Goal: Task Accomplishment & Management: Manage account settings

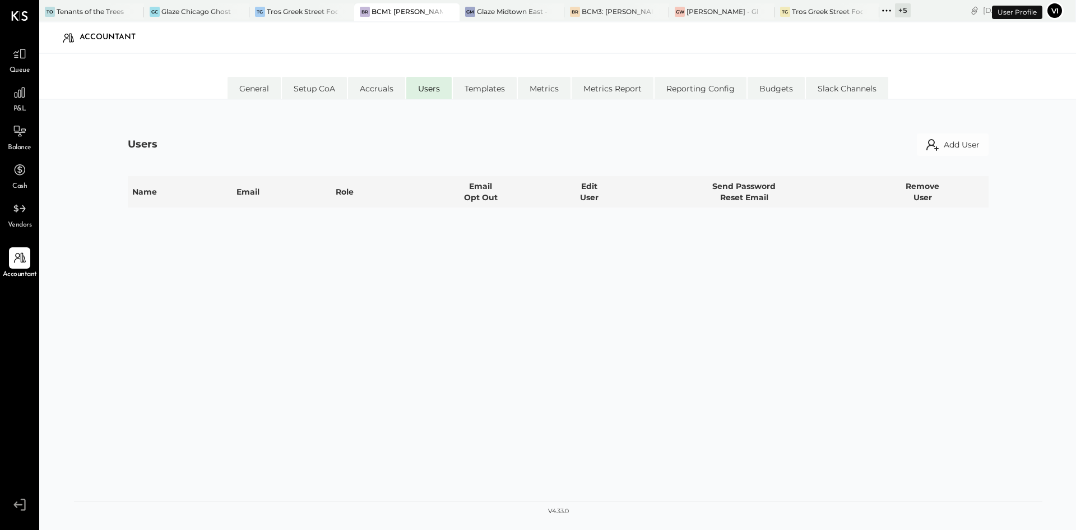
select select "**********"
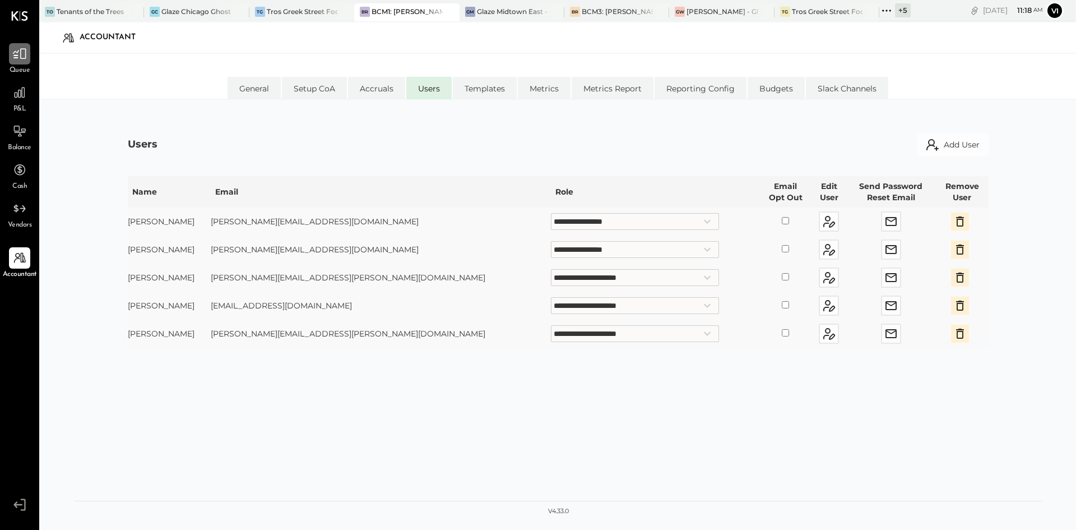
click at [15, 47] on icon at bounding box center [19, 54] width 15 height 15
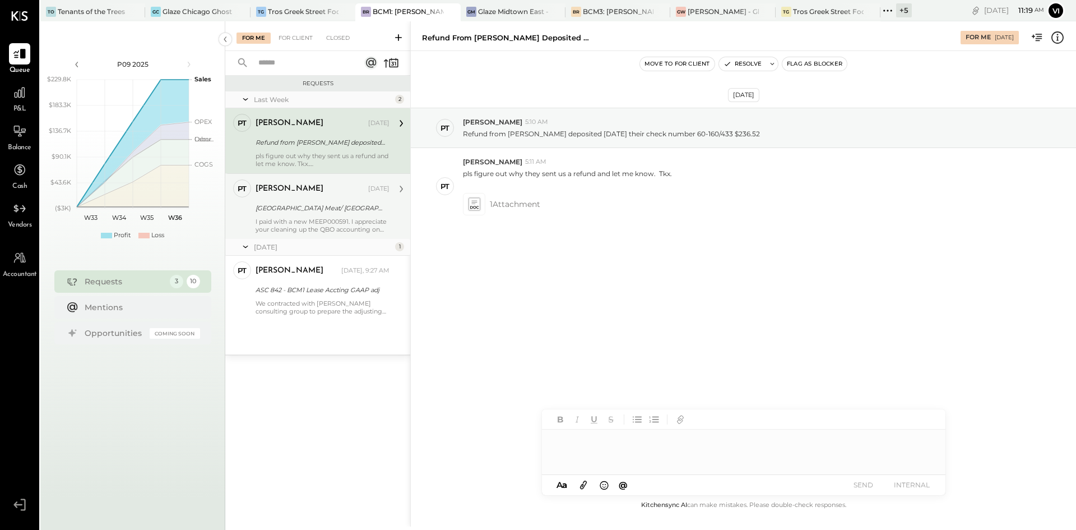
click at [287, 210] on div "[GEOGRAPHIC_DATA] Meat/ [GEOGRAPHIC_DATA] [GEOGRAPHIC_DATA] -BCM1" at bounding box center [321, 207] width 131 height 11
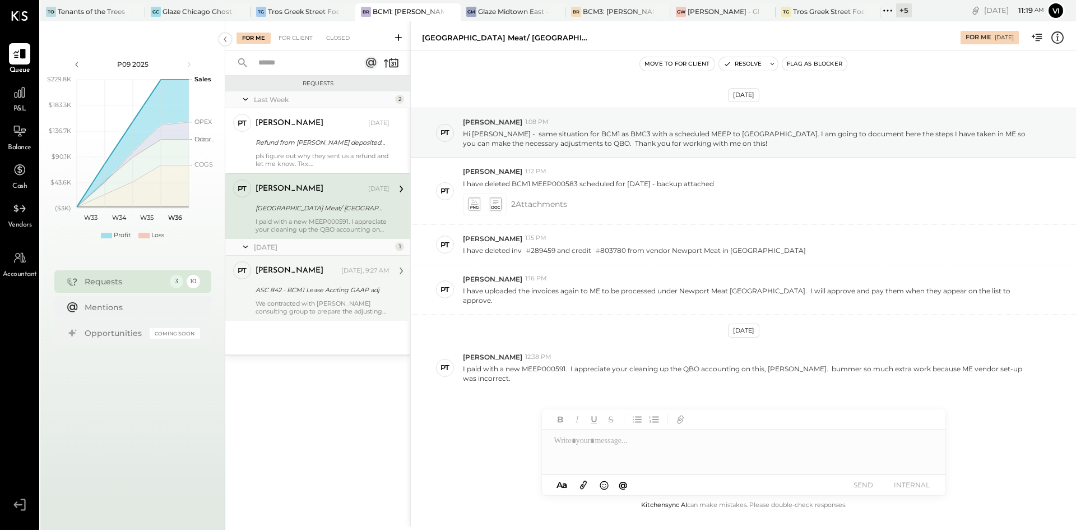
click at [286, 310] on div "We contracted with [PERSON_NAME] consulting group to prepare the adjusting entr…" at bounding box center [323, 307] width 134 height 16
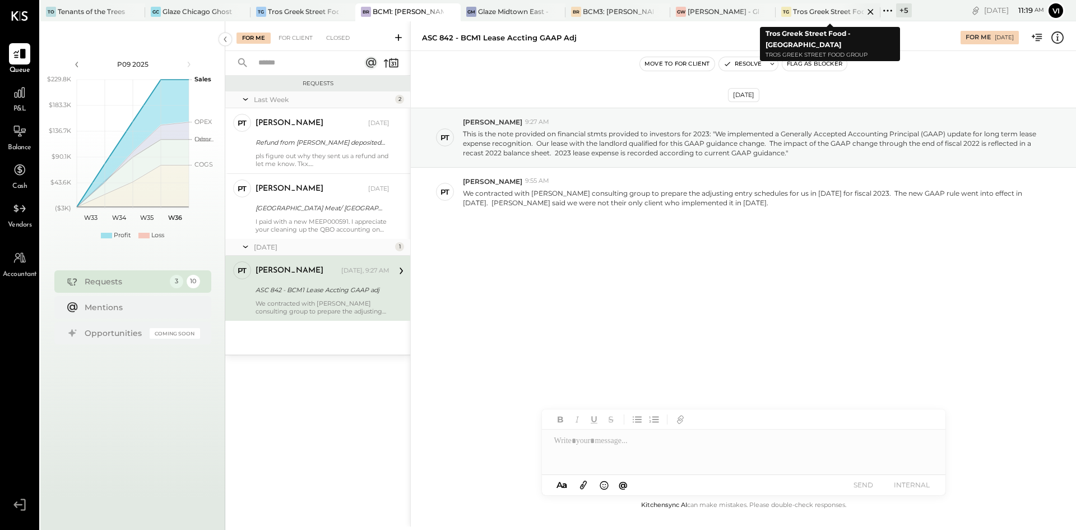
click at [870, 12] on icon at bounding box center [871, 12] width 6 height 6
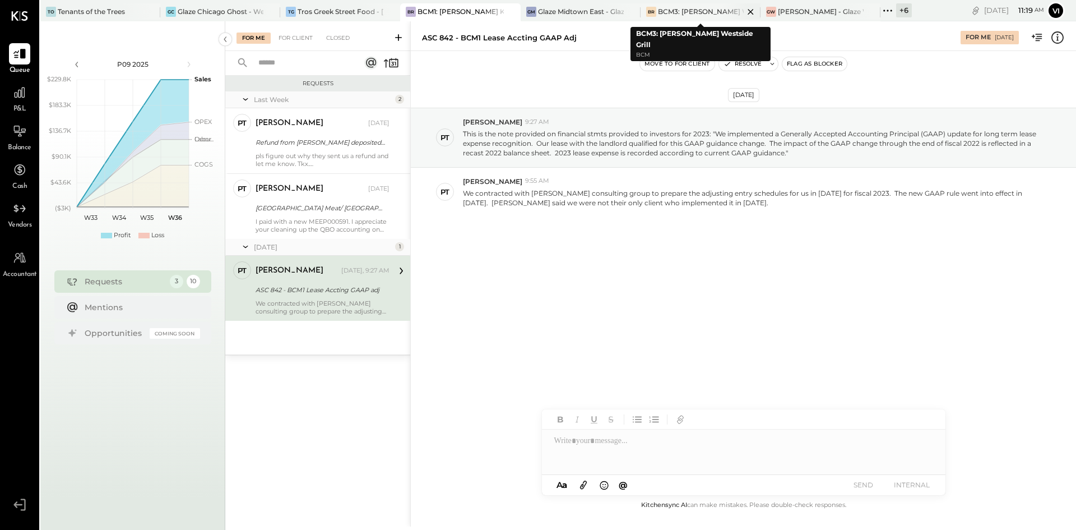
click at [703, 13] on div "BCM3: [PERSON_NAME] Westside Grill" at bounding box center [701, 12] width 86 height 10
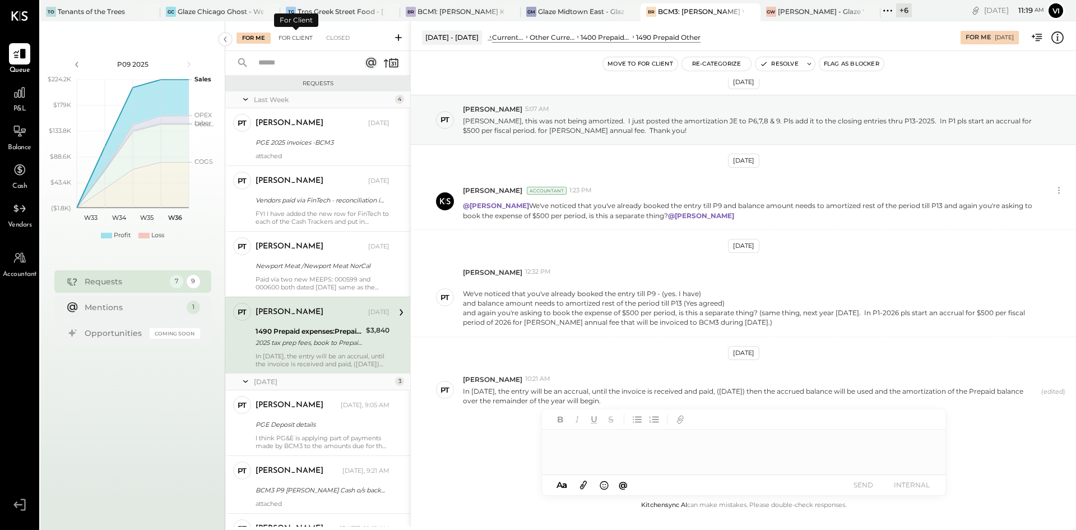
click at [298, 37] on div "For Client" at bounding box center [295, 38] width 45 height 11
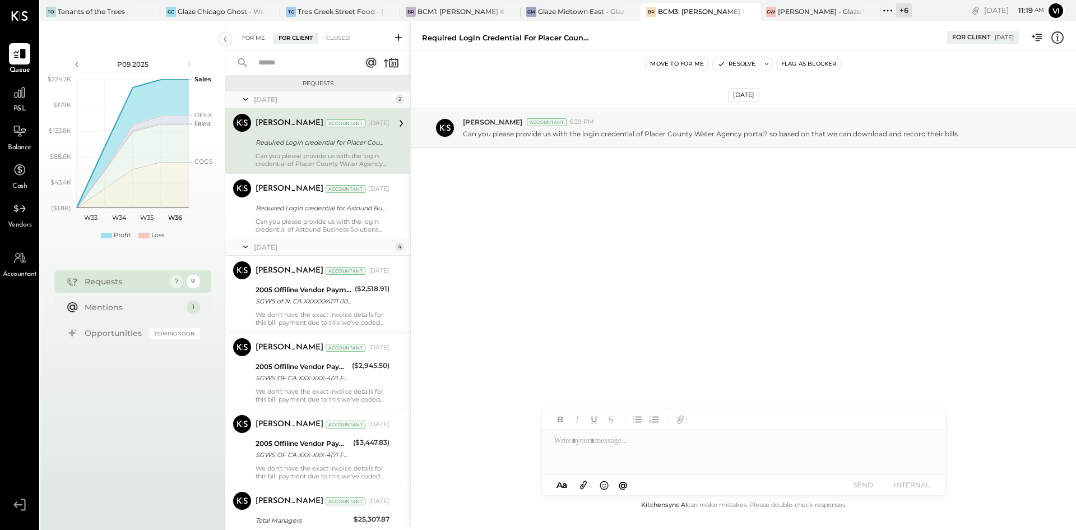
click at [251, 39] on div "For Me" at bounding box center [254, 38] width 34 height 11
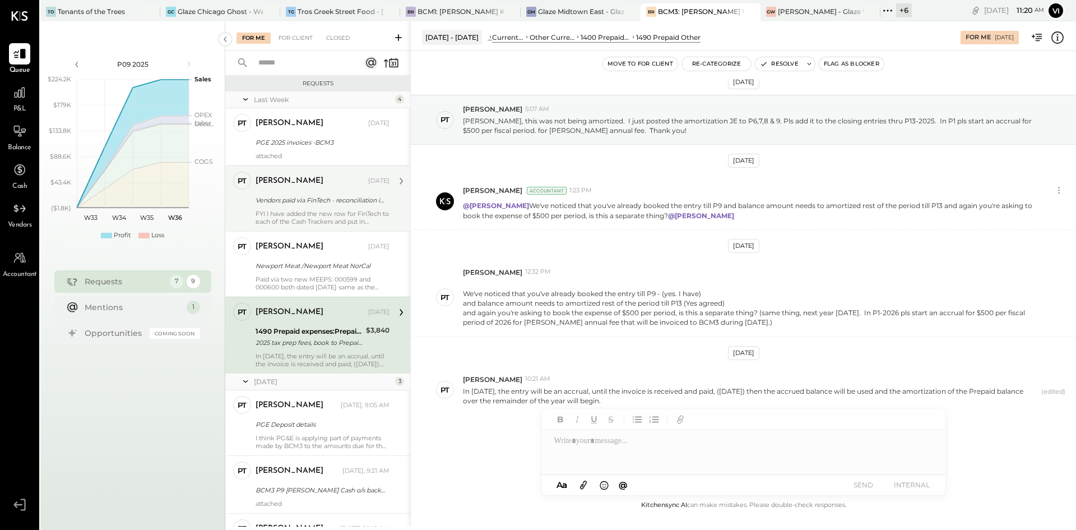
scroll to position [76, 0]
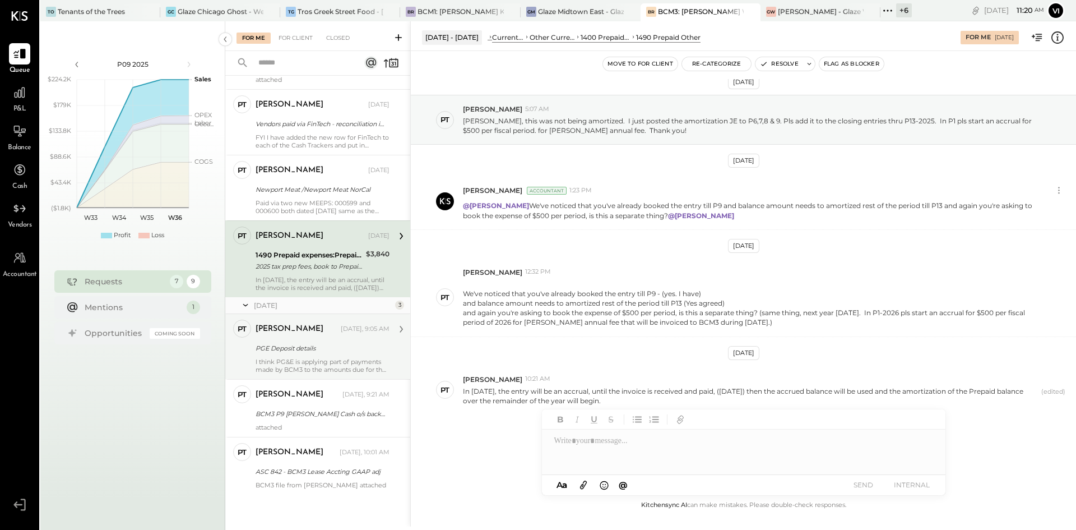
click at [347, 359] on div "I think PG&E is applying part of payments made by BCM3 to the amounts due for t…" at bounding box center [323, 366] width 134 height 16
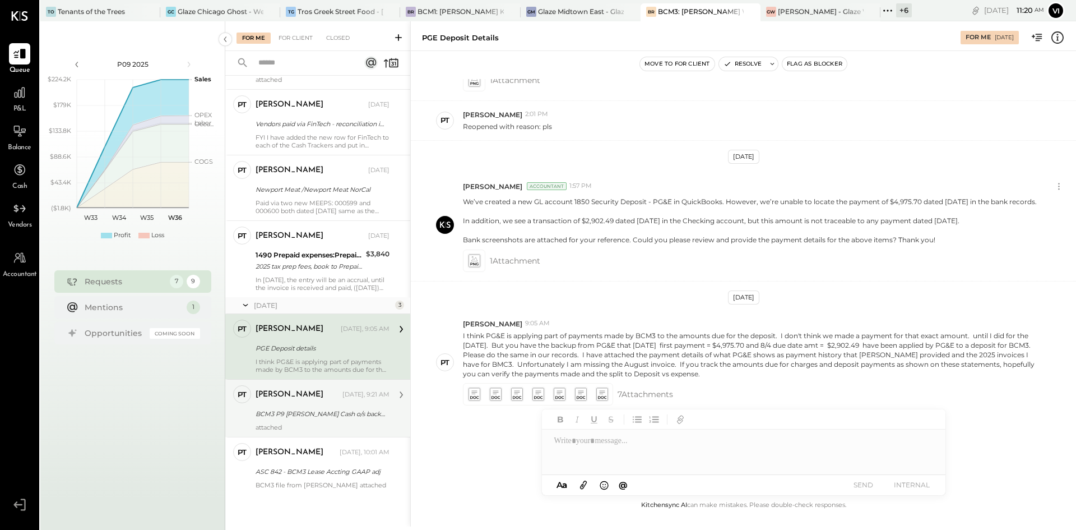
click at [285, 420] on div "BCM3 P9 Petty Cash o/s backup" at bounding box center [321, 413] width 131 height 13
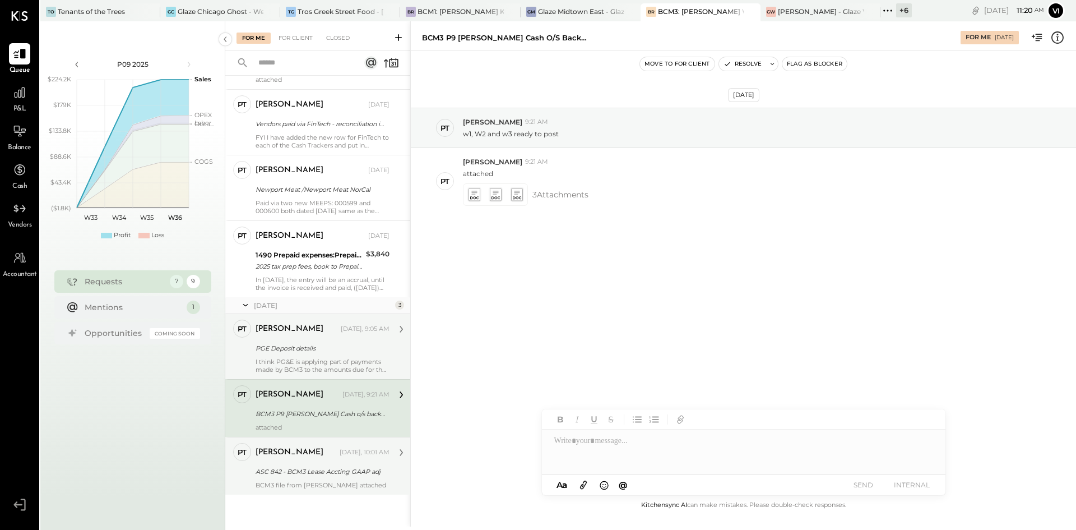
click at [298, 468] on div "ASC 842 - BCM3 Lease Accting GAAP adj" at bounding box center [321, 471] width 131 height 11
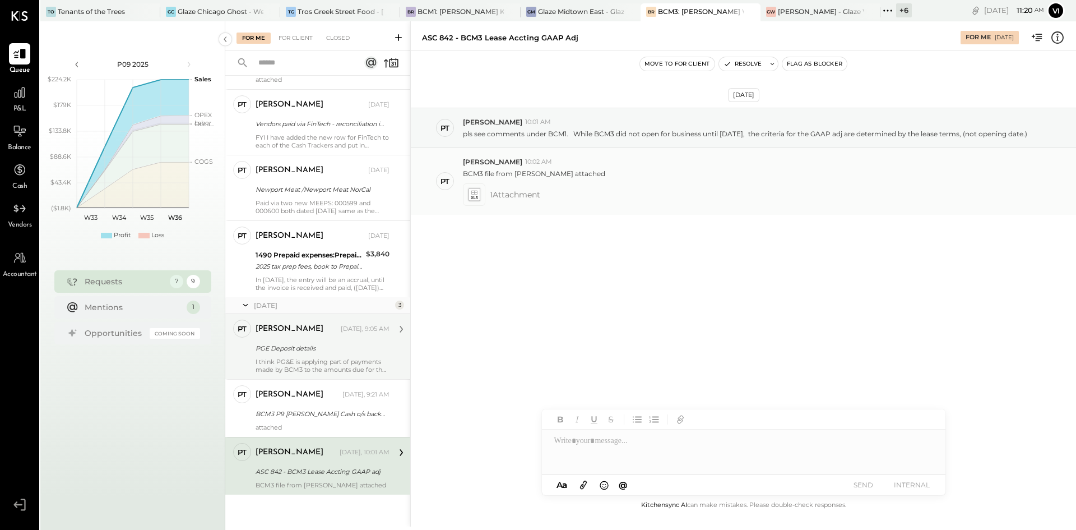
click at [474, 199] on icon at bounding box center [474, 194] width 12 height 13
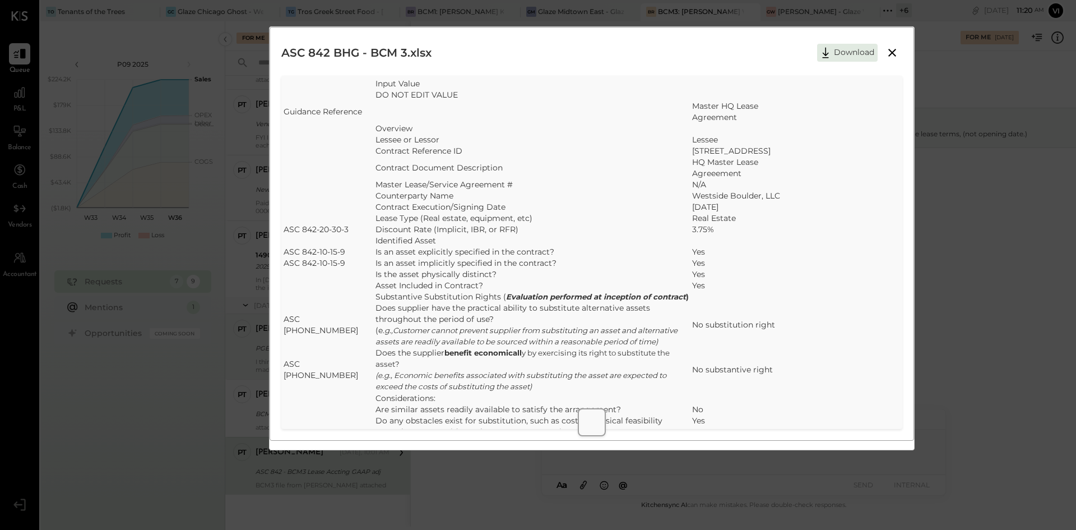
click at [896, 50] on icon at bounding box center [891, 52] width 13 height 13
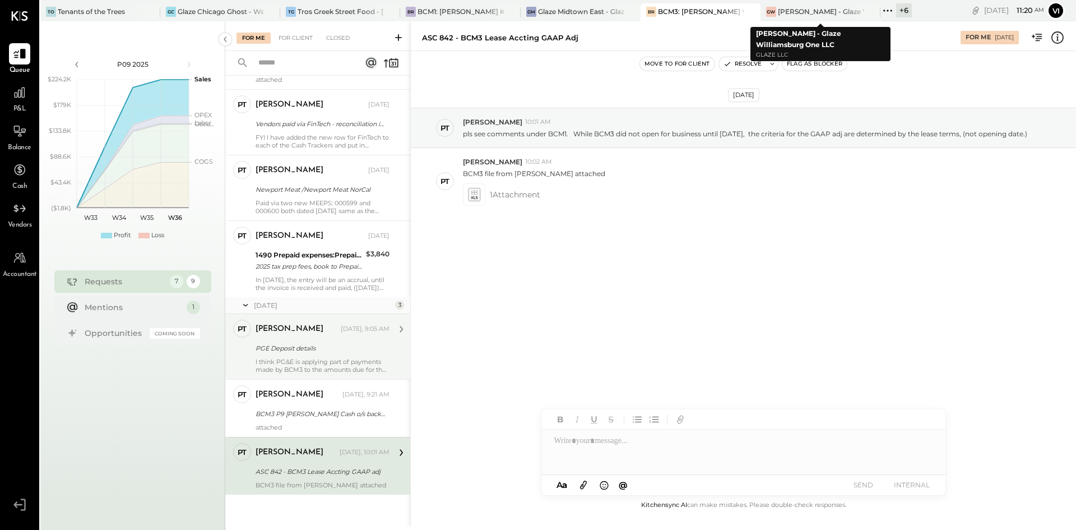
click at [887, 11] on icon at bounding box center [887, 10] width 15 height 15
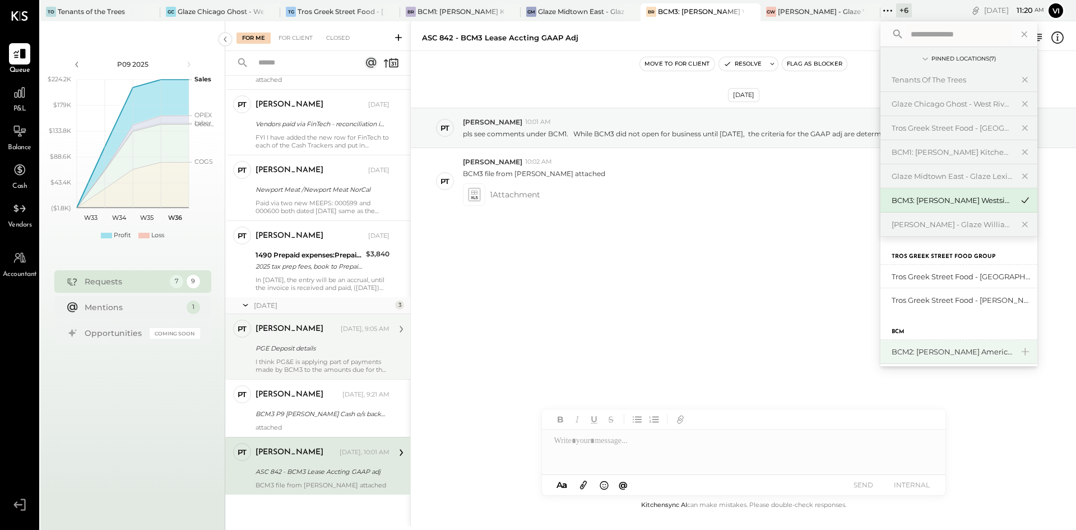
click at [937, 354] on div "BCM2: [PERSON_NAME] American Cooking" at bounding box center [952, 351] width 121 height 11
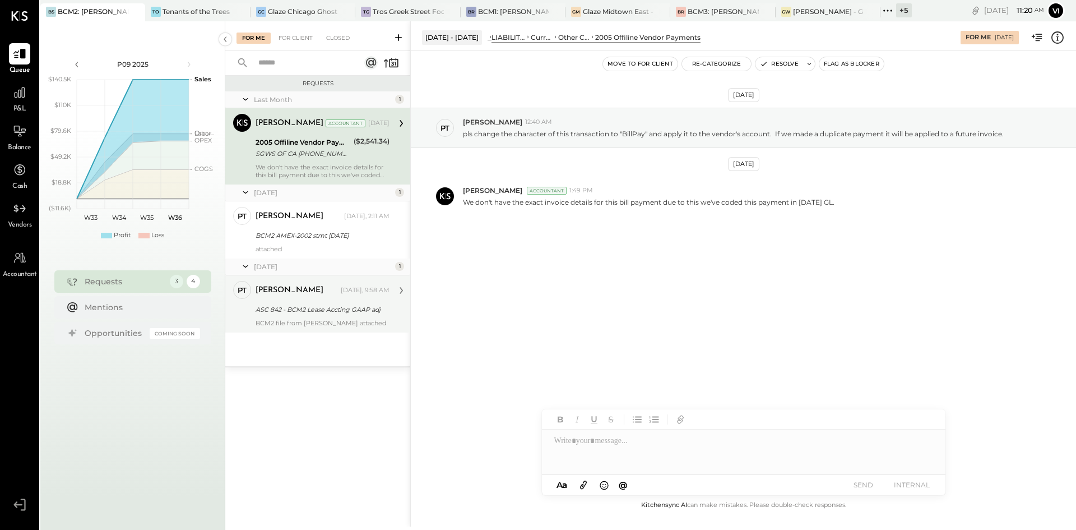
click at [281, 321] on div "BCM2 file from Armanino attached" at bounding box center [323, 323] width 134 height 8
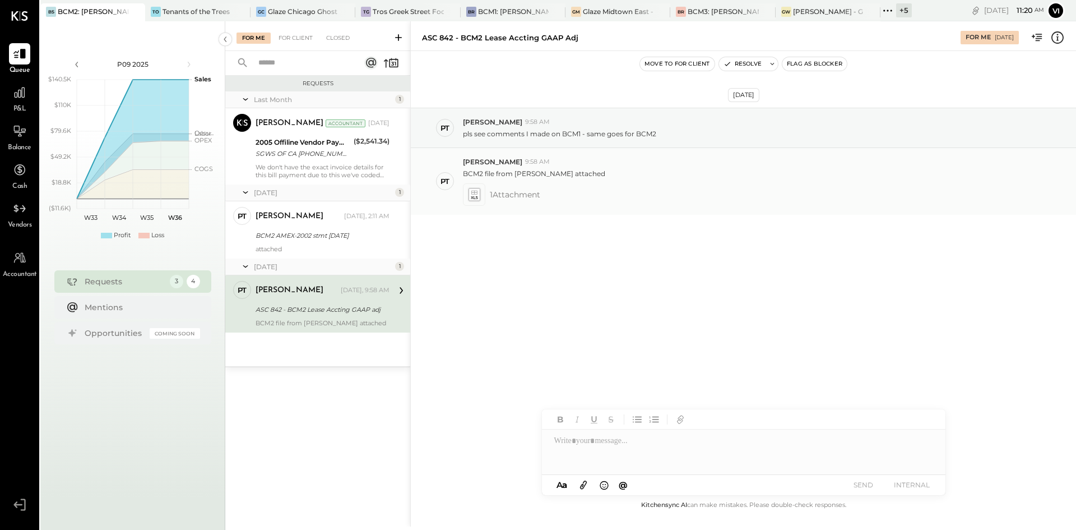
click at [478, 194] on icon at bounding box center [474, 194] width 12 height 13
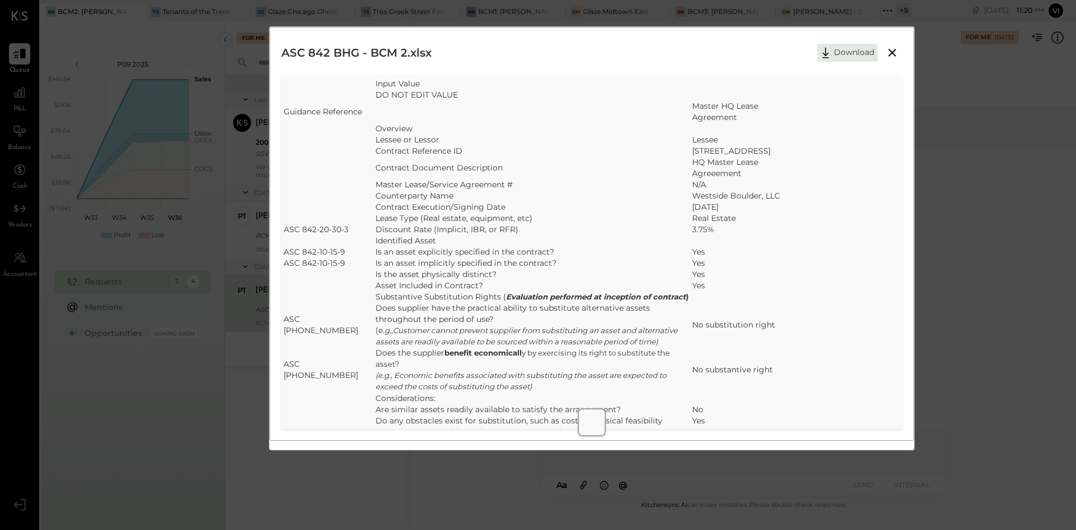
click at [896, 54] on icon at bounding box center [891, 52] width 13 height 13
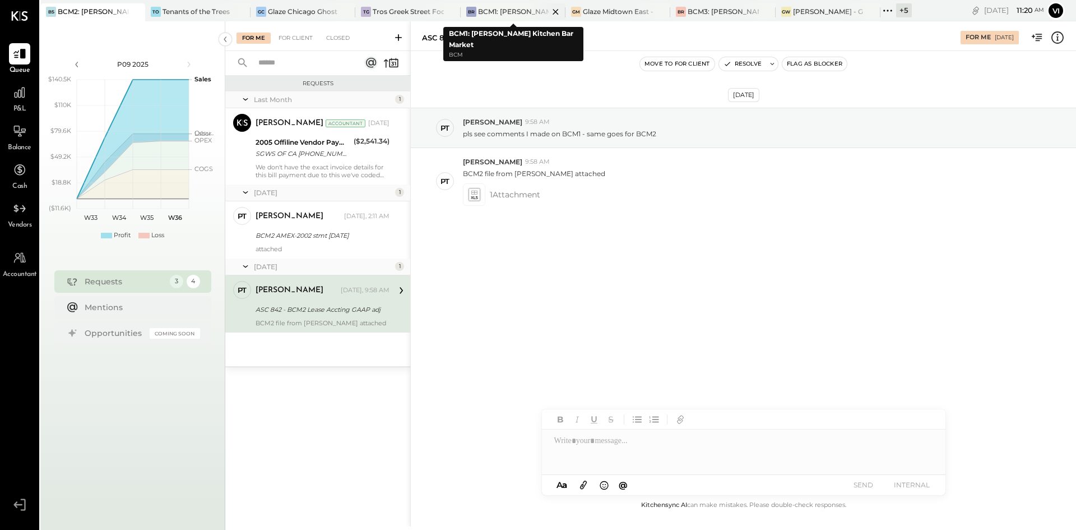
click at [511, 11] on div "BCM1: [PERSON_NAME] Kitchen Bar Market" at bounding box center [513, 12] width 71 height 10
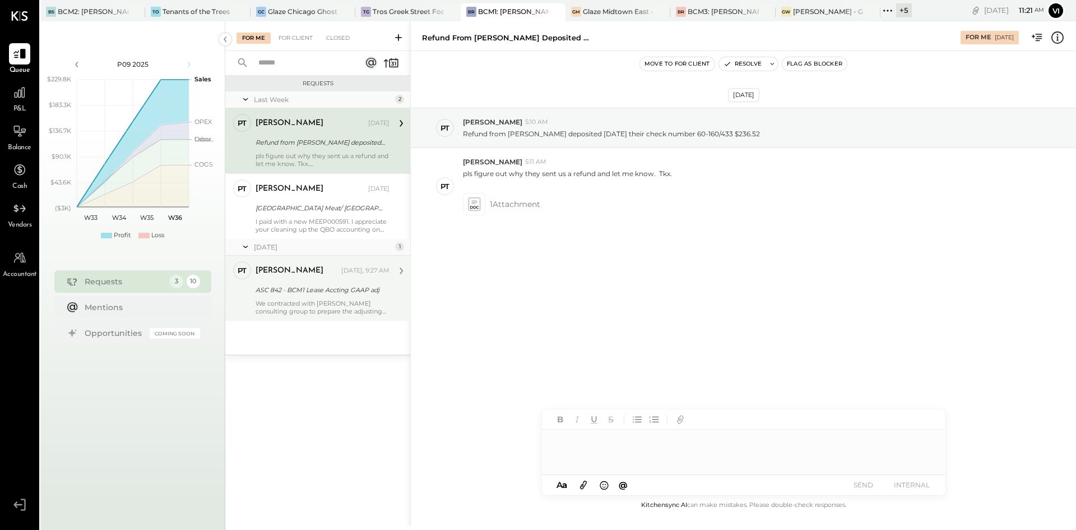
click at [319, 309] on div "We contracted with [PERSON_NAME] consulting group to prepare the adjusting entr…" at bounding box center [323, 307] width 134 height 16
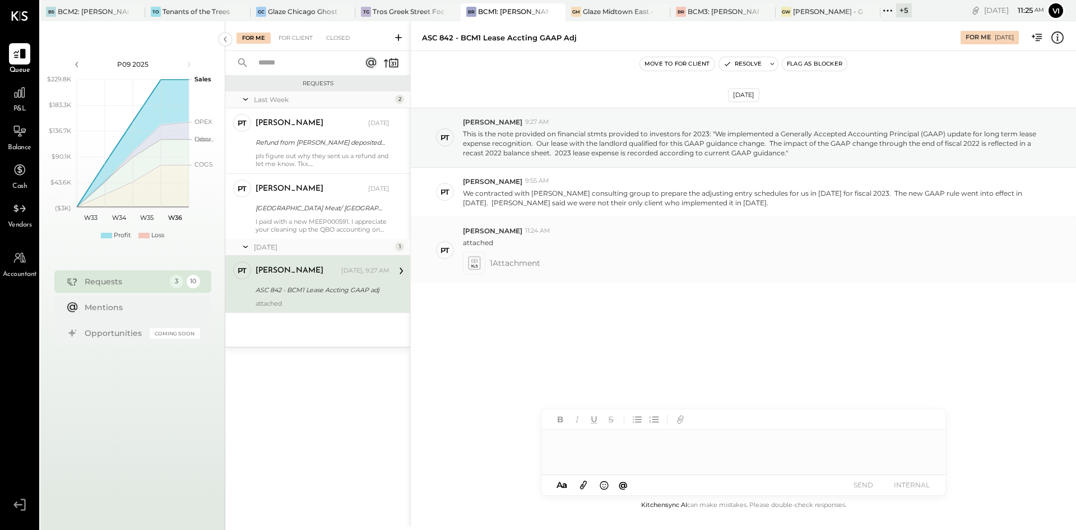
click at [471, 264] on icon at bounding box center [474, 263] width 12 height 13
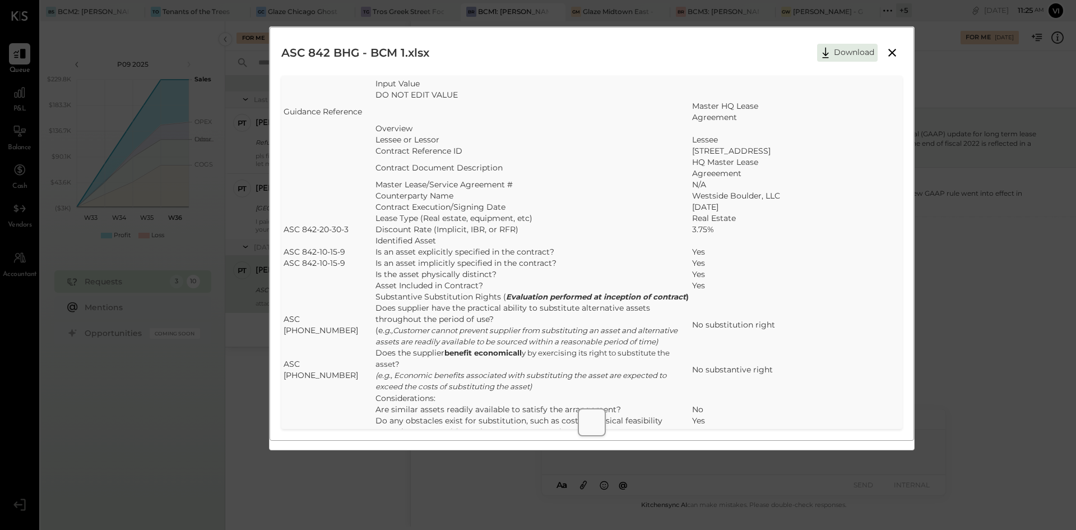
click at [892, 49] on icon at bounding box center [891, 52] width 13 height 13
